Goal: Information Seeking & Learning: Learn about a topic

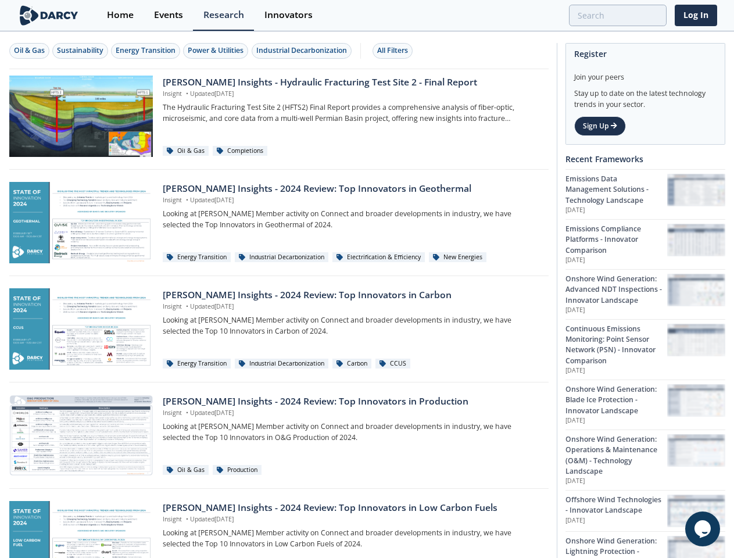
click at [30, 51] on div "Oil & Gas" at bounding box center [29, 50] width 31 height 10
click at [81, 51] on div "Sustainability" at bounding box center [80, 50] width 47 height 10
click at [147, 51] on div "Energy Transition" at bounding box center [146, 50] width 60 height 10
click at [217, 51] on div "Power & Utilities" at bounding box center [216, 50] width 56 height 10
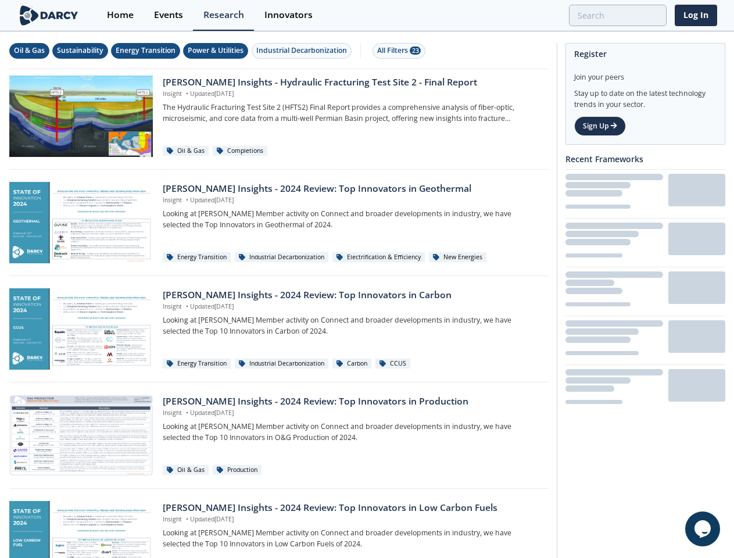
click at [304, 51] on div "Industrial Decarbonization" at bounding box center [301, 50] width 91 height 10
